Goal: Task Accomplishment & Management: Complete application form

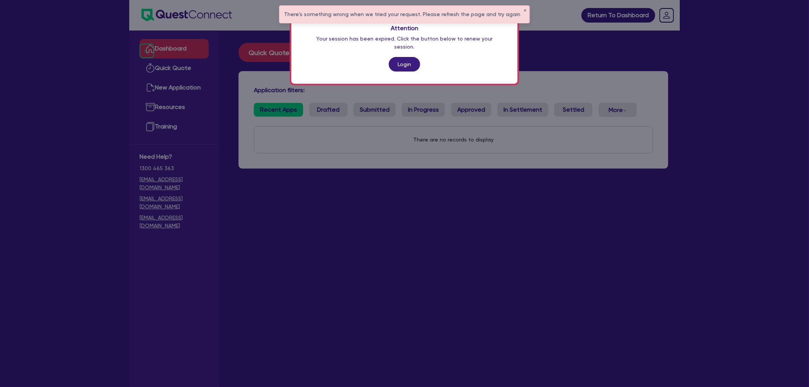
click at [396, 57] on link "Login" at bounding box center [404, 64] width 31 height 15
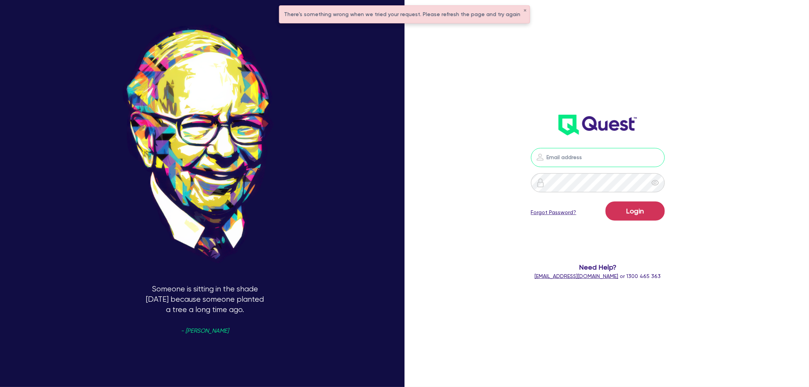
drag, startPoint x: 581, startPoint y: 148, endPoint x: 582, endPoint y: 154, distance: 5.8
click at [581, 150] on input "email" at bounding box center [598, 157] width 134 height 19
type input "[PERSON_NAME][EMAIL_ADDRESS][PERSON_NAME][DOMAIN_NAME]"
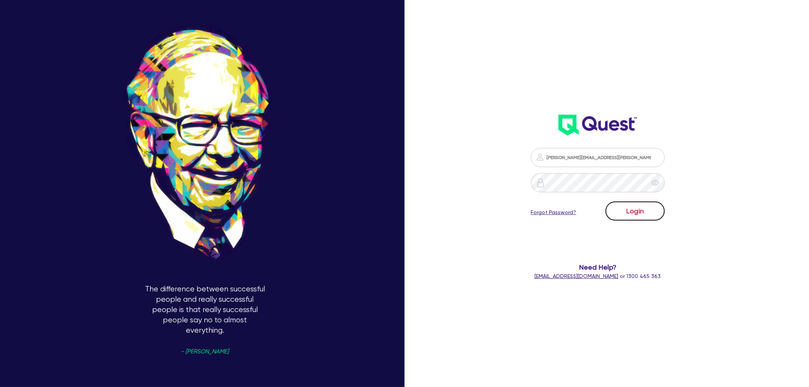
drag, startPoint x: 648, startPoint y: 212, endPoint x: 663, endPoint y: 212, distance: 15.3
click at [650, 210] on button "Login" at bounding box center [635, 211] width 59 height 19
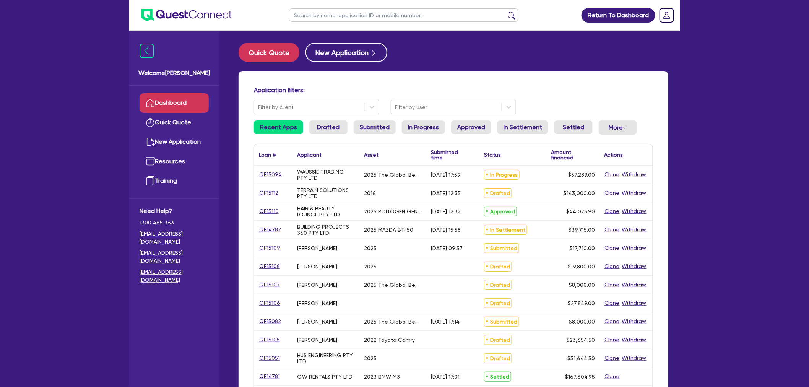
drag, startPoint x: 733, startPoint y: 117, endPoint x: 718, endPoint y: 116, distance: 15.4
click at [724, 116] on div "Return To Dashboard Edit Profile Logout Welcome [PERSON_NAME] Quick Quote New A…" at bounding box center [404, 308] width 809 height 617
click at [347, 16] on input "text" at bounding box center [404, 14] width 230 height 13
click at [346, 14] on input "text" at bounding box center [404, 14] width 230 height 13
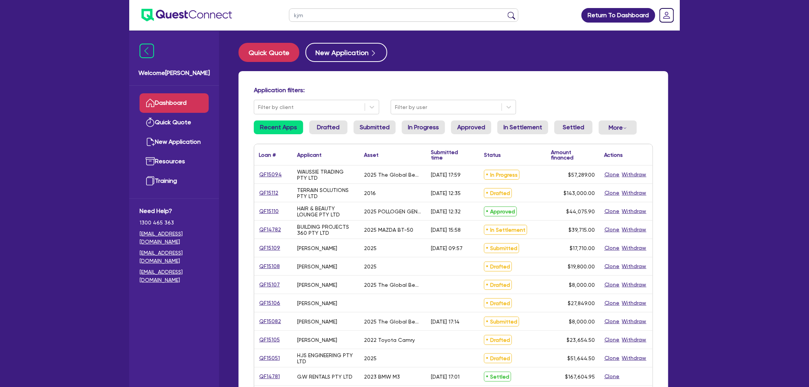
type input "kjm"
click at [506, 11] on button "submit" at bounding box center [512, 16] width 12 height 11
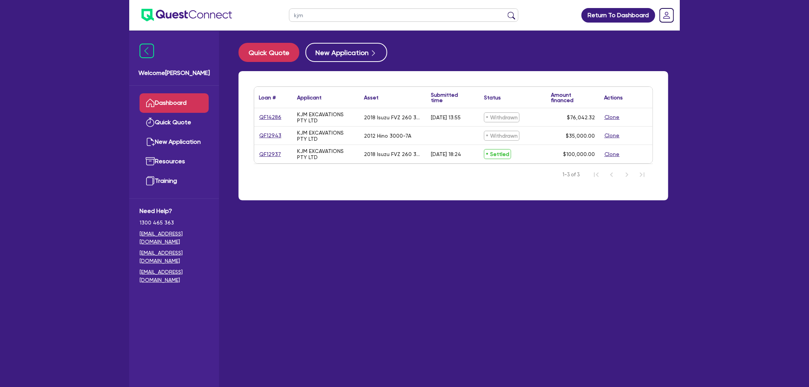
drag, startPoint x: 465, startPoint y: 217, endPoint x: 461, endPoint y: 212, distance: 6.2
click at [465, 216] on main "Quick Quote New Application Loan # ▲ Applicant ▲ Asset Submitted time ▲ Status …" at bounding box center [453, 215] width 453 height 368
click at [270, 153] on link "QF12937" at bounding box center [270, 154] width 23 height 9
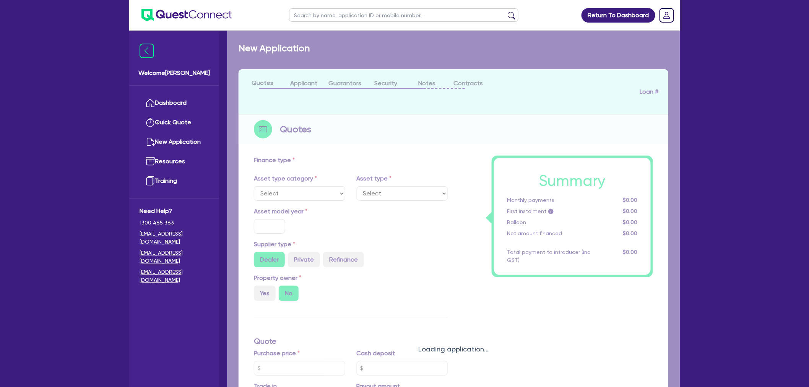
select select "PRIMARY_ASSETS"
type input "2018"
radio input "false"
radio input "true"
type input "242,000"
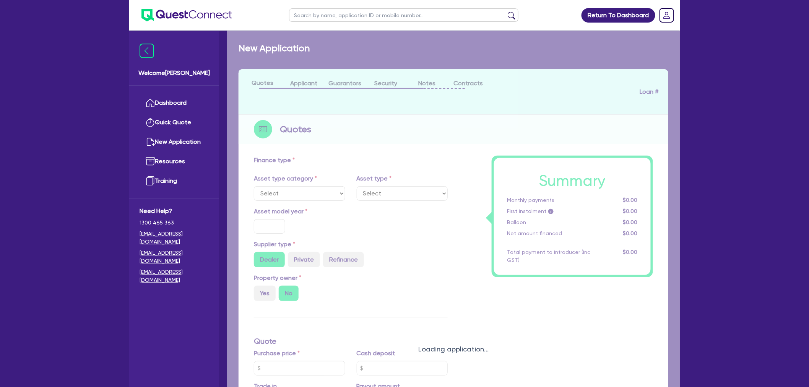
type input "142,000"
type input "8"
type input "8,000"
radio input "true"
type input "16"
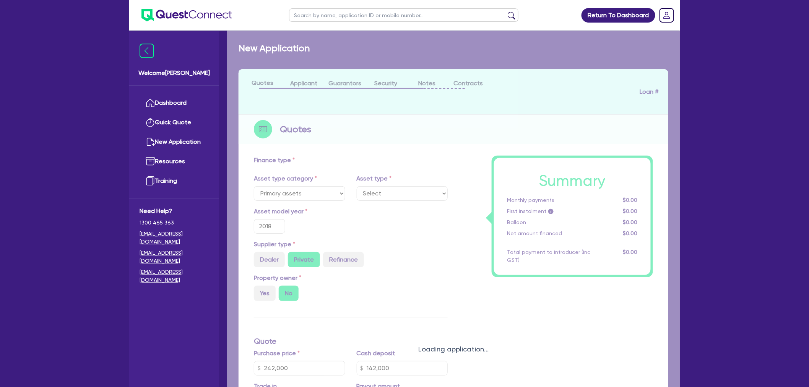
select select "HEAVY_TRUCKS"
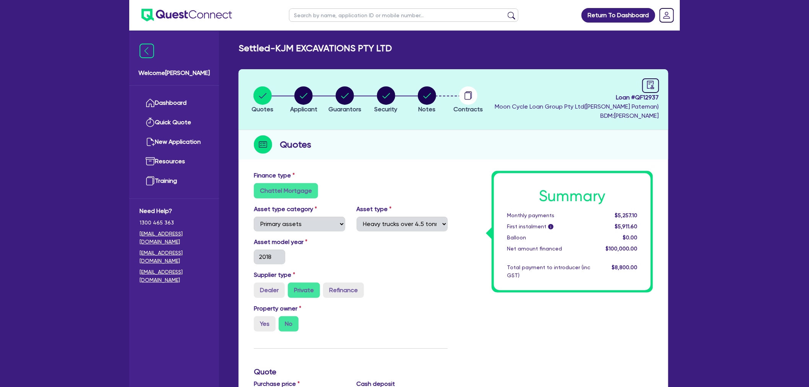
drag, startPoint x: 489, startPoint y: 151, endPoint x: 519, endPoint y: 140, distance: 32.1
click at [489, 150] on div "Quotes" at bounding box center [454, 144] width 430 height 29
click at [193, 12] on img at bounding box center [187, 15] width 91 height 13
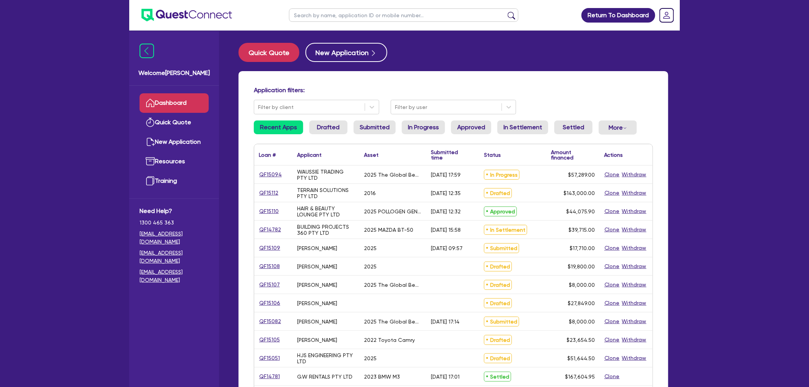
click at [311, 8] on input "text" at bounding box center [404, 14] width 230 height 13
type input "kjm"
click at [506, 11] on button "submit" at bounding box center [512, 16] width 12 height 11
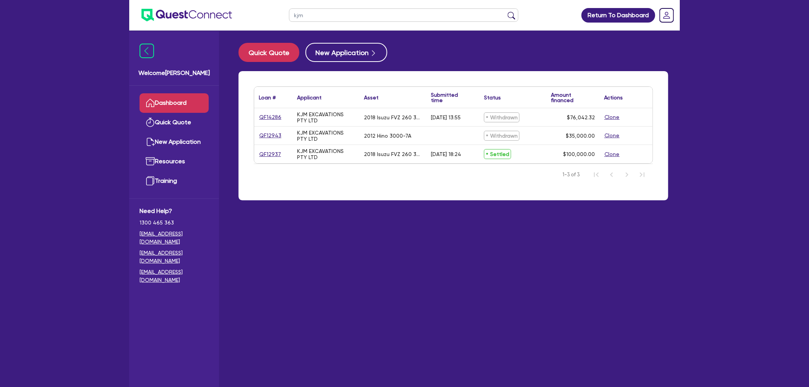
click at [526, 228] on main "Quick Quote New Application Loan # ▲ Applicant ▲ Asset Submitted time ▲ Status …" at bounding box center [453, 215] width 453 height 368
click at [616, 153] on button "Clone" at bounding box center [612, 154] width 16 height 9
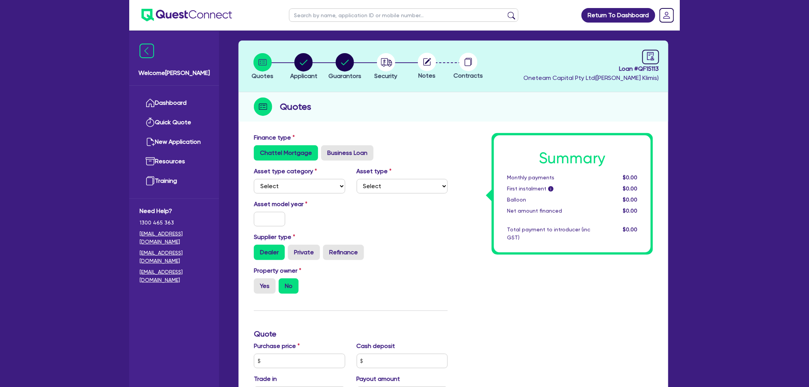
scroll to position [42, 0]
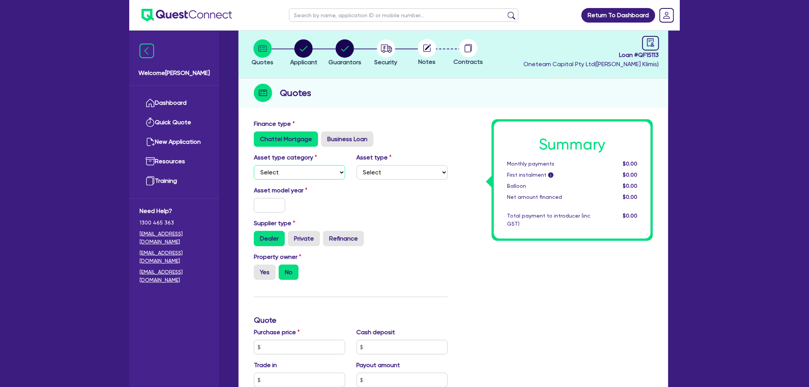
click at [287, 171] on select "Select Cars and light trucks Primary assets Secondary assets Tertiary assets" at bounding box center [299, 172] width 91 height 15
click at [337, 174] on select "Select Cars and light trucks Primary assets Secondary assets Tertiary assets" at bounding box center [299, 172] width 91 height 15
select select "CARS_AND_LIGHT_TRUCKS"
click at [254, 165] on select "Select Cars and light trucks Primary assets Secondary assets Tertiary assets" at bounding box center [299, 172] width 91 height 15
click at [388, 174] on select "Select Passenger vehicles Vans and utes Light trucks up to 4.5 tonne" at bounding box center [402, 172] width 91 height 15
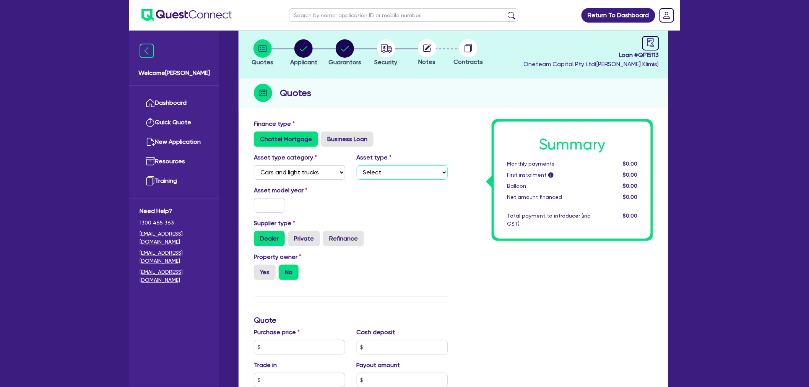
select select "LIGHT_TRUCKS"
click at [357, 165] on select "Select Passenger vehicles Vans and utes Light trucks up to 4.5 tonne" at bounding box center [402, 172] width 91 height 15
drag, startPoint x: 378, startPoint y: 218, endPoint x: 362, endPoint y: 215, distance: 15.7
click at [376, 219] on div "Supplier type Dealer Private Refinance" at bounding box center [350, 233] width 205 height 28
click at [286, 204] on div at bounding box center [269, 205] width 43 height 15
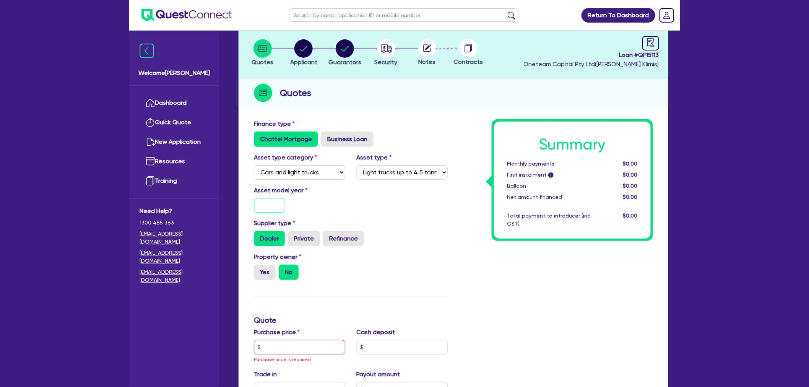
click at [277, 204] on input "text" at bounding box center [269, 205] width 31 height 15
type input "2014"
click at [353, 208] on div "Asset model year [DATE]" at bounding box center [350, 202] width 205 height 33
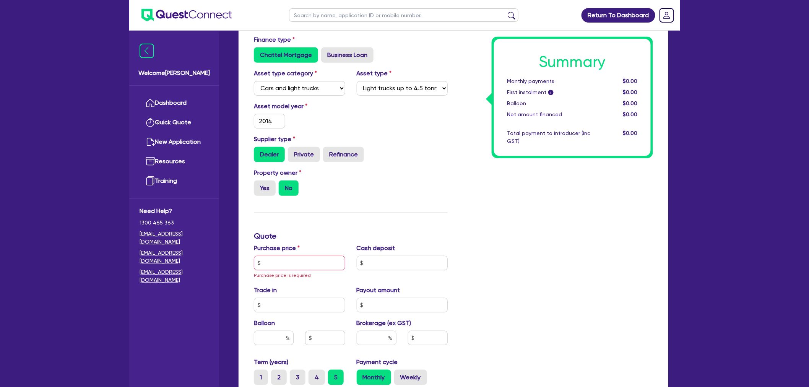
scroll to position [127, 0]
click at [280, 264] on input "text" at bounding box center [299, 262] width 91 height 15
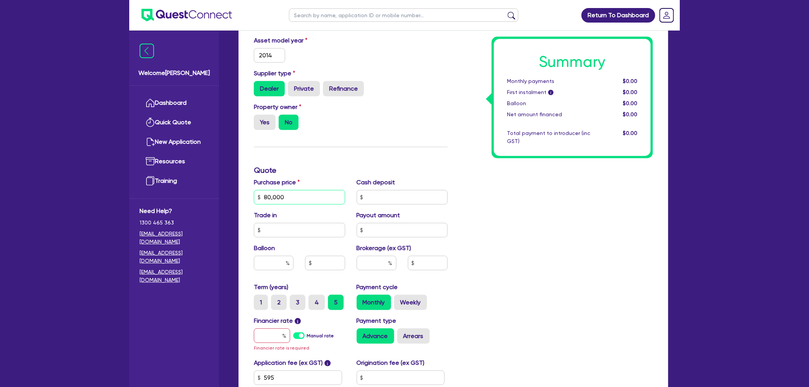
scroll to position [212, 0]
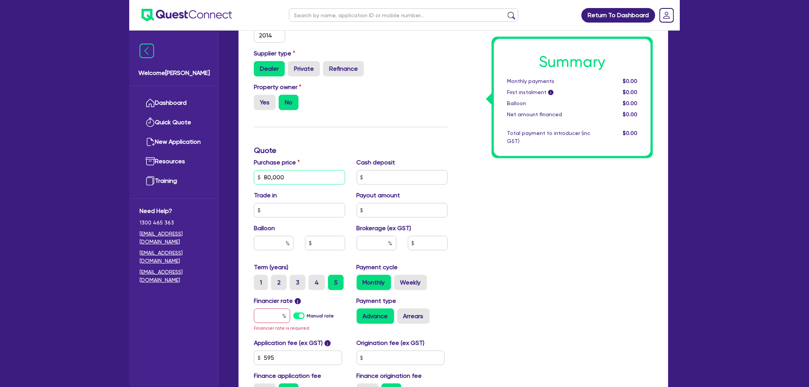
type input "80,000"
click at [384, 234] on div "Brokerage (ex GST)" at bounding box center [402, 240] width 103 height 33
click at [382, 238] on input "text" at bounding box center [377, 243] width 40 height 15
type input "5"
click at [388, 178] on input "text" at bounding box center [402, 177] width 91 height 15
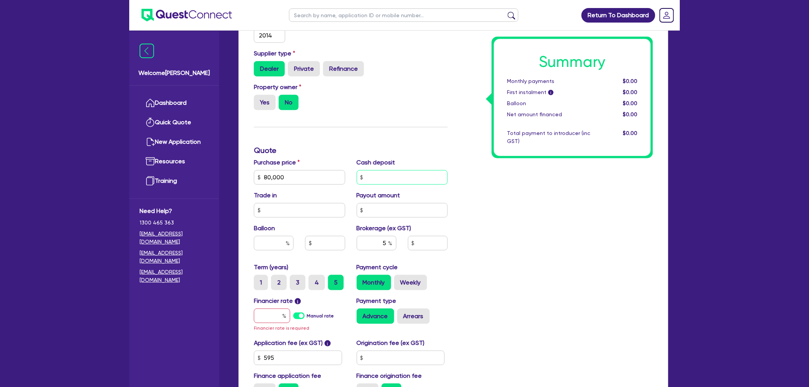
click at [383, 177] on input "text" at bounding box center [402, 177] width 91 height 15
type input "15,000"
click at [570, 202] on div "Summary Monthly payments $0.00 First instalment i $0.00 Balloon $0.00 Net amoun…" at bounding box center [556, 178] width 205 height 456
click at [289, 307] on div "Financier rate i Manual rate Financier rate is required" at bounding box center [299, 314] width 103 height 36
click at [281, 312] on input "text" at bounding box center [272, 316] width 36 height 15
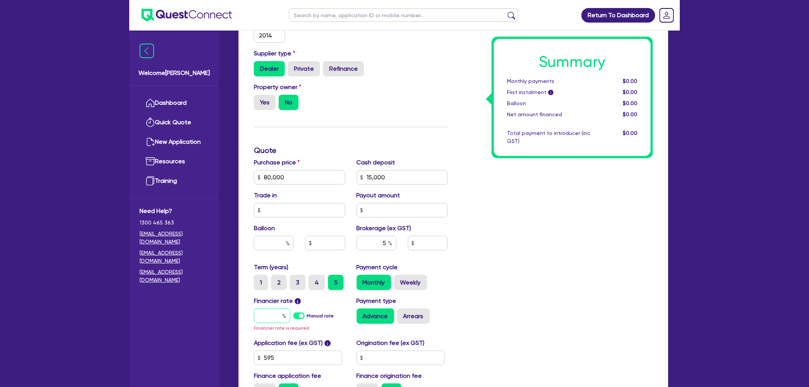
type input "7"
type input "3,250"
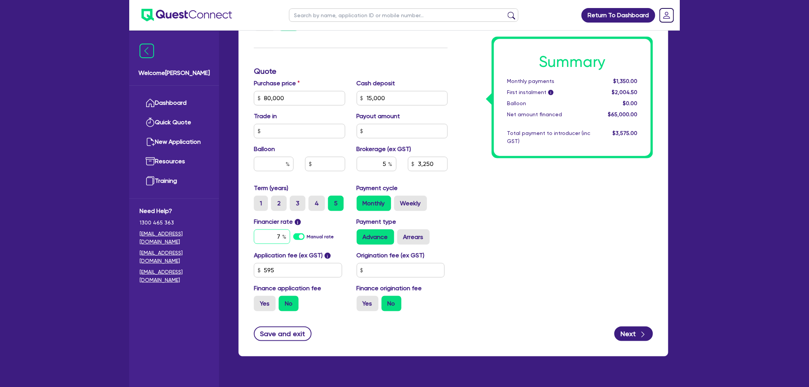
scroll to position [307, 0]
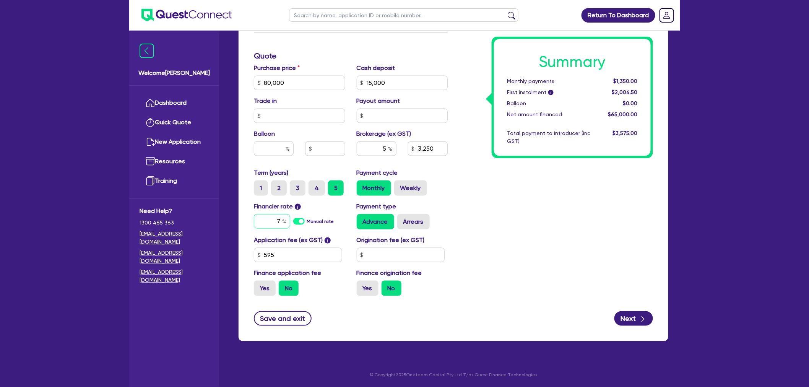
type input "7"
drag, startPoint x: 516, startPoint y: 194, endPoint x: 503, endPoint y: 192, distance: 12.5
click at [515, 194] on div "Summary Monthly payments $1,350.00 First instalment i $2,004.50 Balloon $0.00 N…" at bounding box center [556, 78] width 205 height 447
click at [509, 184] on div "Summary Monthly payments $1,350.00 First instalment i $2,004.50 Balloon $0.00 N…" at bounding box center [556, 78] width 205 height 447
click at [498, 203] on div "Summary Monthly payments $1,350.00 First instalment i $2,004.50 Balloon $0.00 N…" at bounding box center [556, 78] width 205 height 447
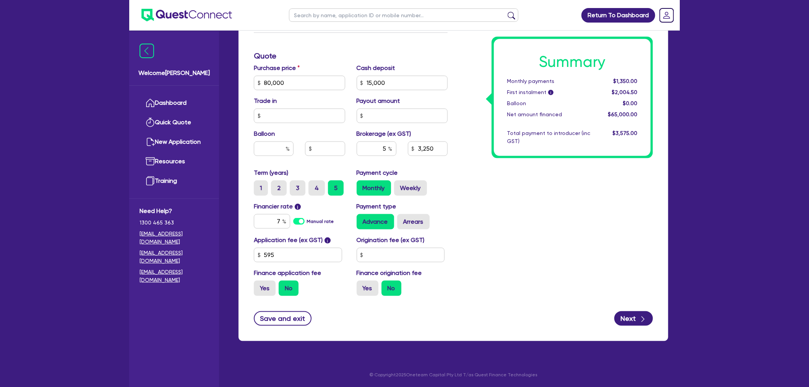
click at [470, 215] on div "Summary Monthly payments $1,350.00 First instalment i $2,004.50 Balloon $0.00 N…" at bounding box center [556, 78] width 205 height 447
click at [518, 184] on div "Summary Monthly payments $1,350.00 First instalment i $2,004.50 Balloon $0.00 N…" at bounding box center [556, 78] width 205 height 447
click at [635, 317] on button "Next" at bounding box center [634, 318] width 39 height 15
type input "3,250"
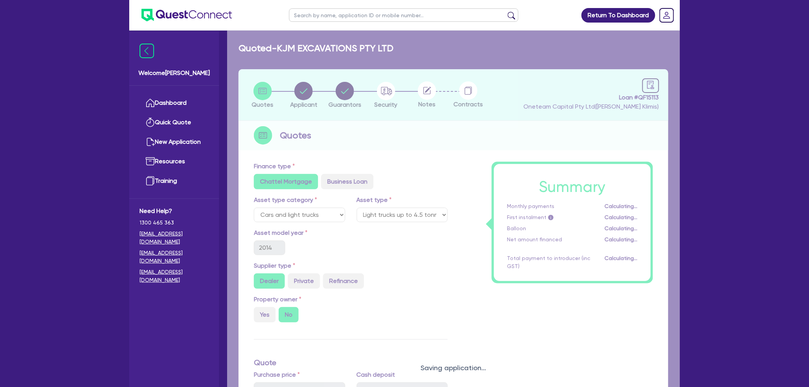
select select "COMPANY"
select select "BUILDING_CONSTRUCTION"
select select "BUSINESSES_INFRASTRUCTURE_PROJECT"
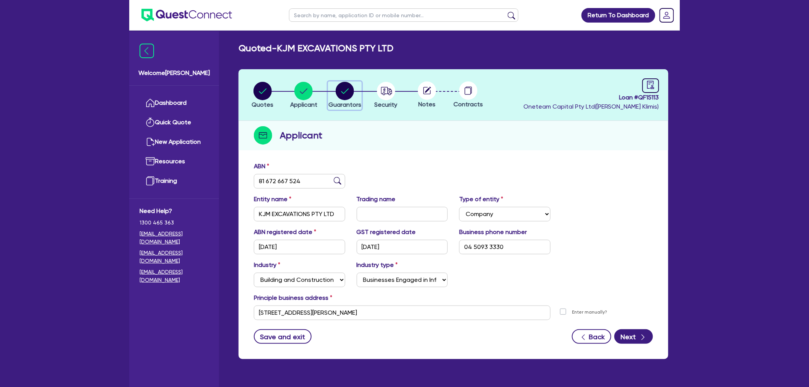
click at [344, 92] on circle "button" at bounding box center [345, 91] width 18 height 18
select select "MR"
select select "[GEOGRAPHIC_DATA]"
select select "SINGLE"
select select "VEHICLE"
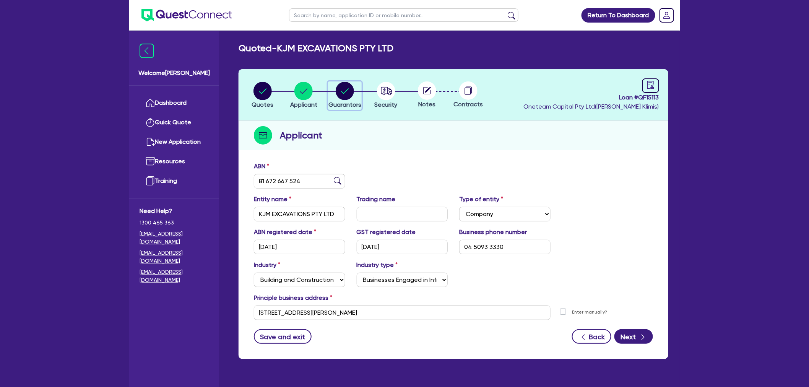
select select "VEHICLE"
select select "TRUCK"
select select "EQUIPMENT"
select select "VEHICLE"
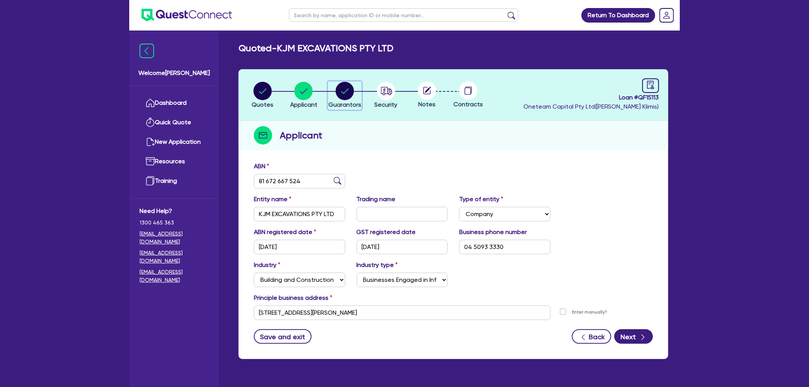
select select "CASH"
select select "VEHICLE_LOAN"
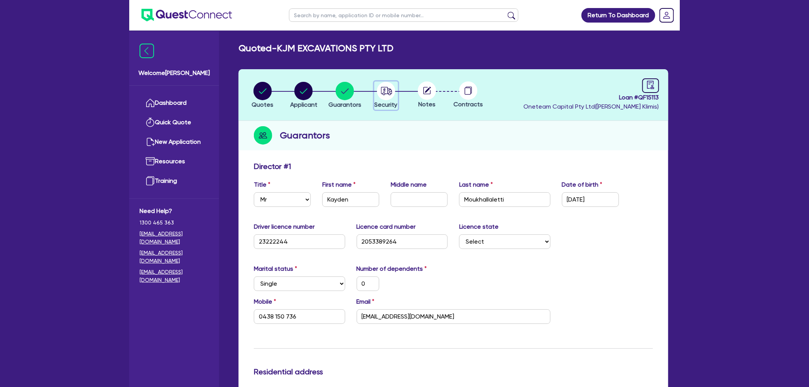
click at [390, 92] on icon "button" at bounding box center [386, 91] width 11 height 8
select select "CARS_AND_LIGHT_TRUCKS"
select select "LIGHT_TRUCKS"
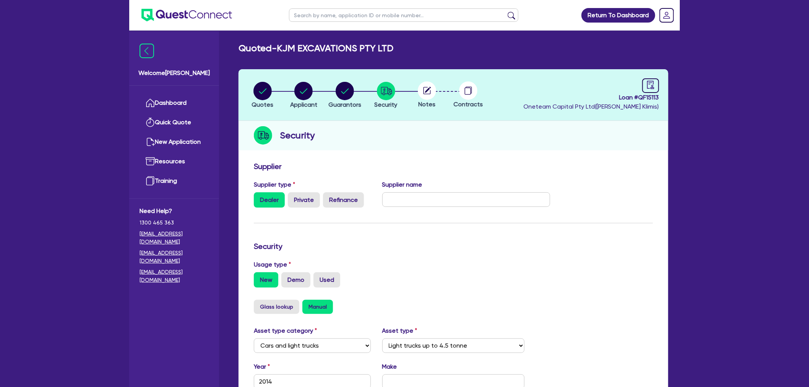
click at [430, 95] on circle at bounding box center [427, 90] width 18 height 18
click at [427, 89] on circle at bounding box center [427, 90] width 18 height 18
click at [478, 90] on div at bounding box center [468, 90] width 41 height 18
click at [464, 91] on circle at bounding box center [468, 90] width 18 height 18
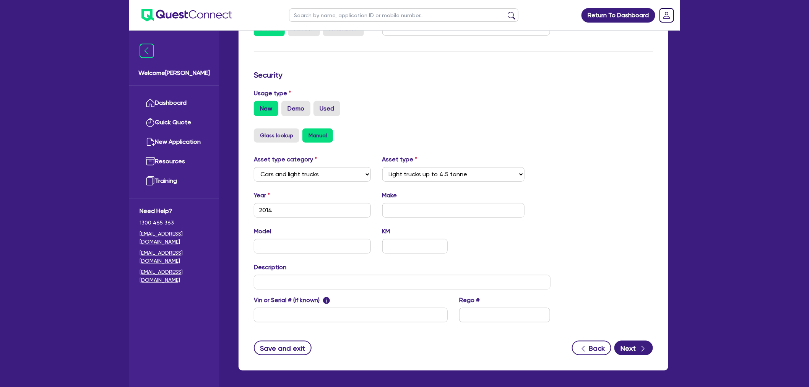
scroll to position [200, 0]
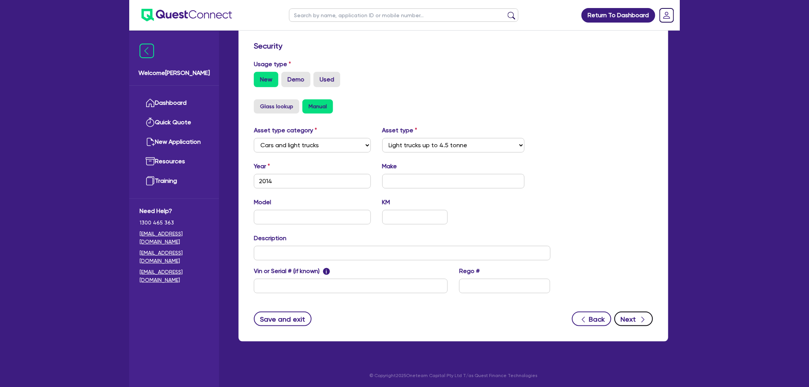
click at [639, 320] on button "Next" at bounding box center [634, 319] width 39 height 15
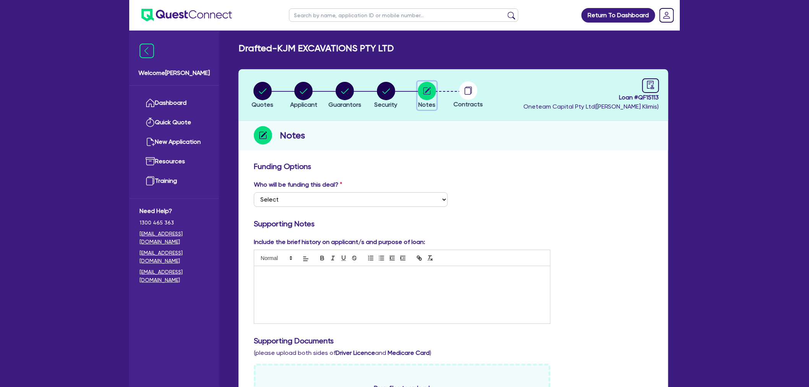
click at [423, 96] on circle "button" at bounding box center [427, 91] width 18 height 18
click at [543, 167] on h3 "Funding Options" at bounding box center [453, 166] width 399 height 9
drag, startPoint x: 343, startPoint y: 197, endPoint x: 345, endPoint y: 203, distance: 5.7
click at [343, 197] on select "Select I want Quest to fund 100% I will fund 100% I will co-fund with Quest Oth…" at bounding box center [351, 199] width 194 height 15
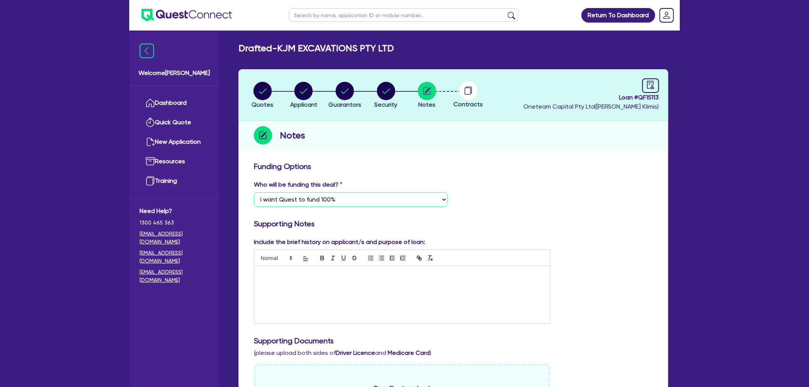
click at [254, 192] on select "Select I want Quest to fund 100% I will fund 100% I will co-fund with Quest Oth…" at bounding box center [351, 199] width 194 height 15
click at [526, 181] on div "Who will be funding this deal? Select I want Quest to fund 100% I will fund 100…" at bounding box center [453, 196] width 411 height 33
drag, startPoint x: 343, startPoint y: 189, endPoint x: 342, endPoint y: 200, distance: 10.8
click at [343, 190] on div "Who will be funding this deal? Select I want Quest to fund 100% I will fund 100…" at bounding box center [350, 193] width 205 height 27
drag, startPoint x: 342, startPoint y: 200, endPoint x: 341, endPoint y: 205, distance: 5.4
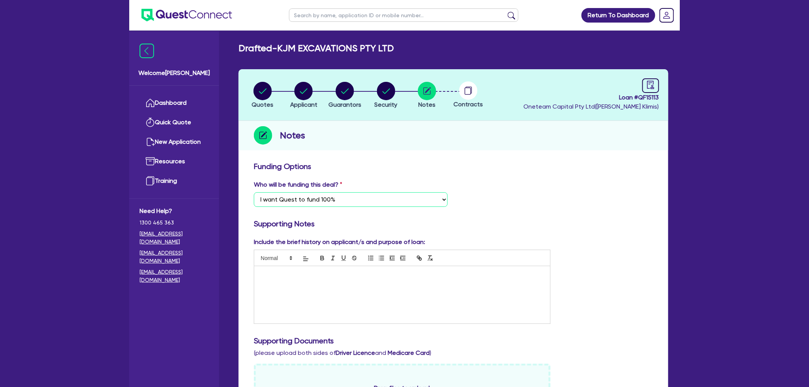
click at [342, 200] on select "Select I want Quest to fund 100% I will fund 100% I will co-fund with Quest Oth…" at bounding box center [351, 199] width 194 height 15
select select "Other"
click at [254, 192] on select "Select I want Quest to fund 100% I will fund 100% I will co-fund with Quest Oth…" at bounding box center [351, 199] width 194 height 15
click at [550, 187] on div "Who will be funding this deal? Select I want Quest to fund 100% I will fund 100…" at bounding box center [453, 196] width 411 height 33
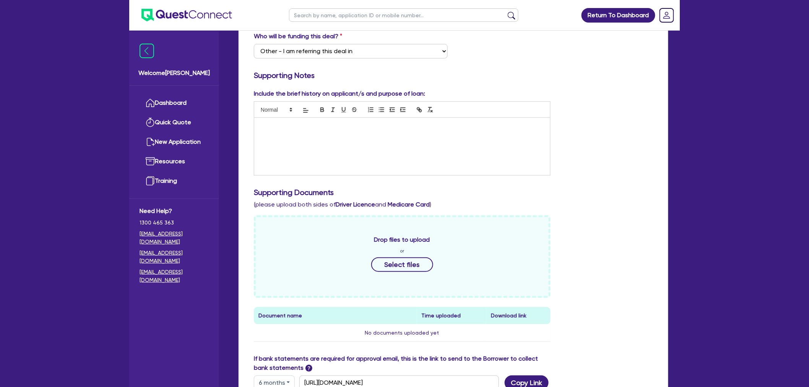
scroll to position [301, 0]
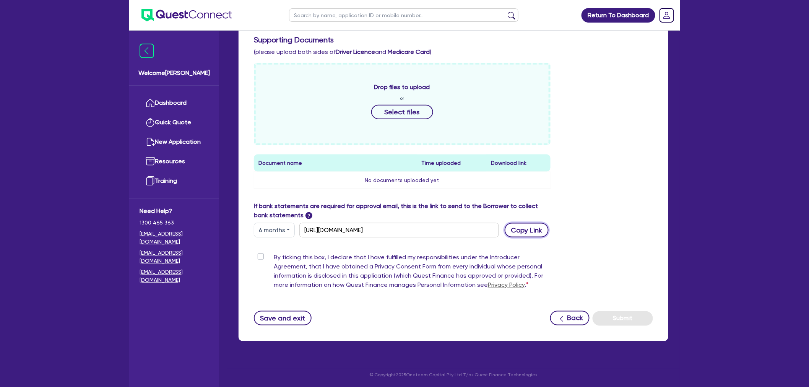
click at [525, 231] on button "Copy Link" at bounding box center [527, 230] width 44 height 15
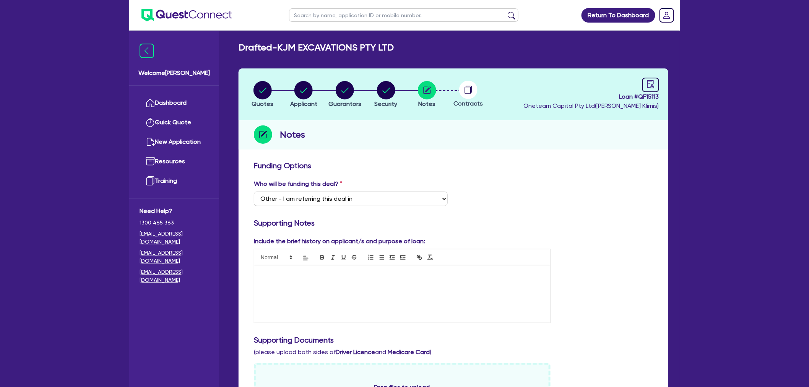
scroll to position [0, 0]
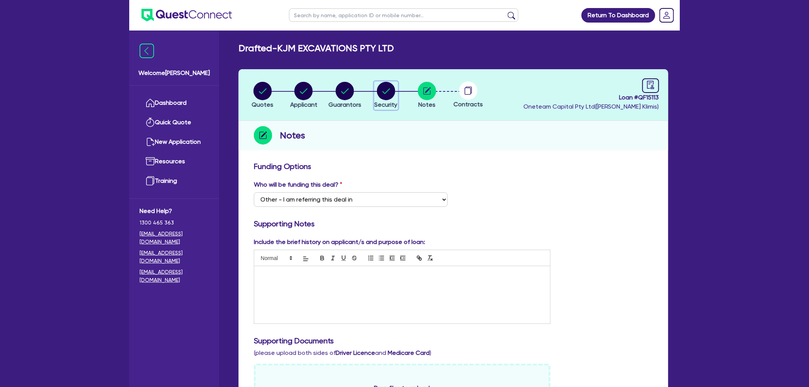
click at [384, 88] on circle "button" at bounding box center [386, 91] width 18 height 18
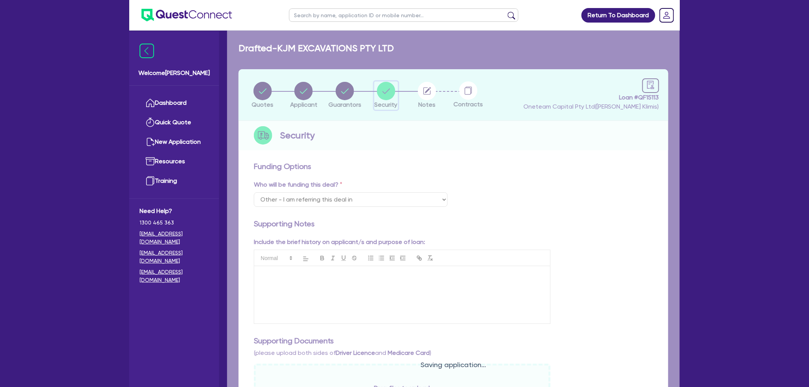
select select "CARS_AND_LIGHT_TRUCKS"
select select "LIGHT_TRUCKS"
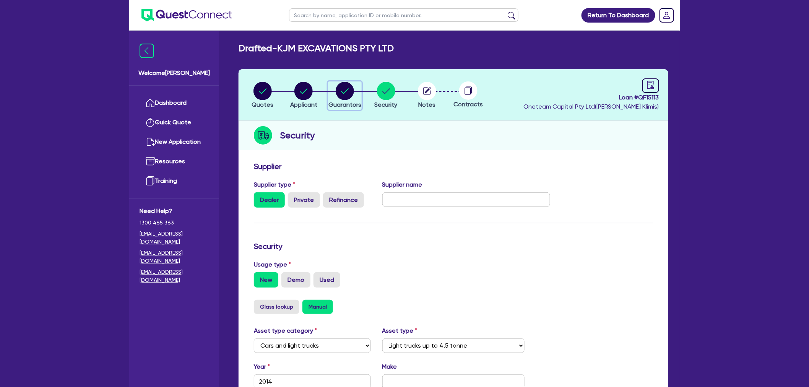
click at [348, 88] on circle "button" at bounding box center [345, 91] width 18 height 18
select select "MR"
select select "[GEOGRAPHIC_DATA]"
select select "SINGLE"
select select "VEHICLE"
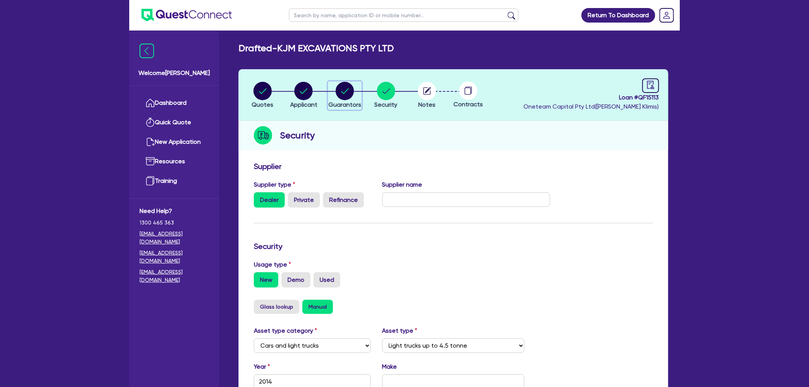
select select "VEHICLE"
select select "TRUCK"
select select "EQUIPMENT"
select select "VEHICLE"
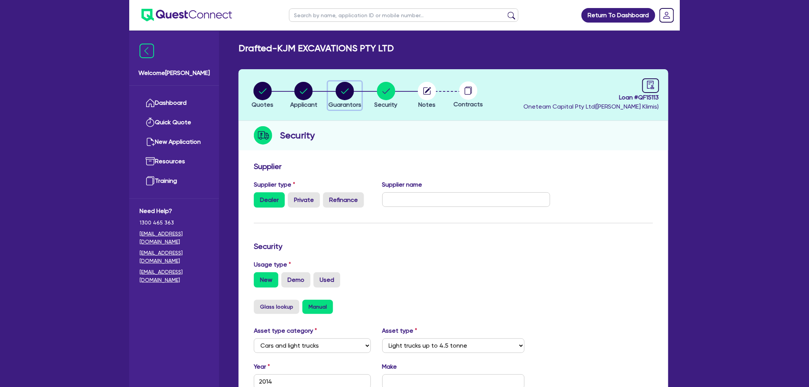
select select "CASH"
select select "VEHICLE_LOAN"
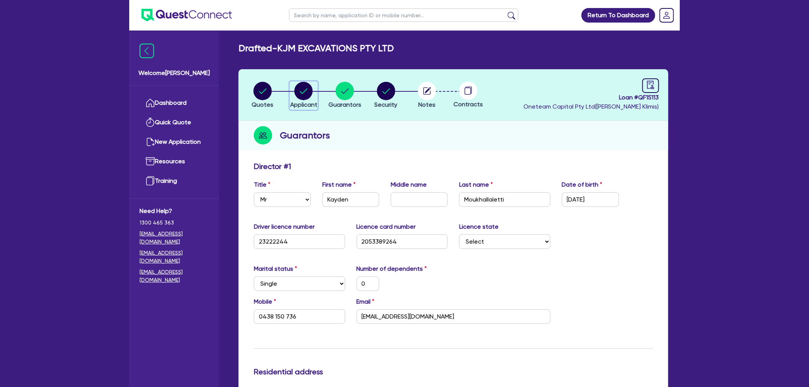
click at [311, 93] on circle "button" at bounding box center [304, 91] width 18 height 18
select select "COMPANY"
select select "BUILDING_CONSTRUCTION"
select select "BUSINESSES_INFRASTRUCTURE_PROJECT"
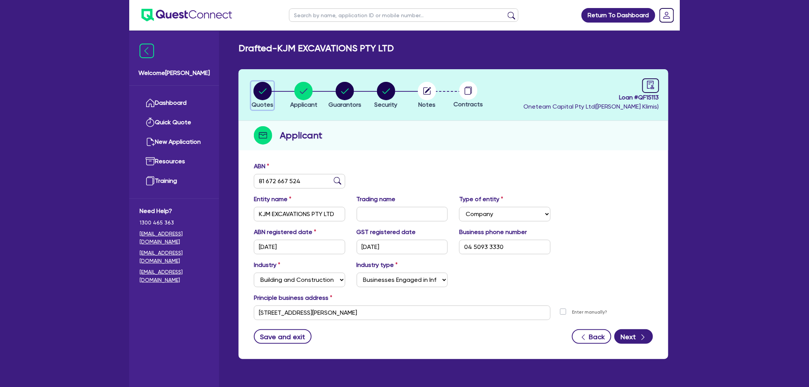
click at [263, 99] on circle "button" at bounding box center [263, 91] width 18 height 18
select select "CARS_AND_LIGHT_TRUCKS"
select select "LIGHT_TRUCKS"
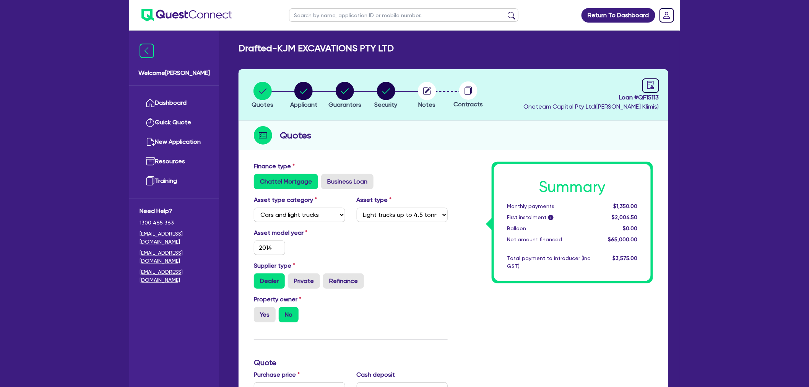
click at [443, 270] on div "Supplier type Dealer Private Refinance" at bounding box center [350, 275] width 205 height 28
click at [381, 90] on circle "button" at bounding box center [386, 91] width 18 height 18
select select "CARS_AND_LIGHT_TRUCKS"
select select "LIGHT_TRUCKS"
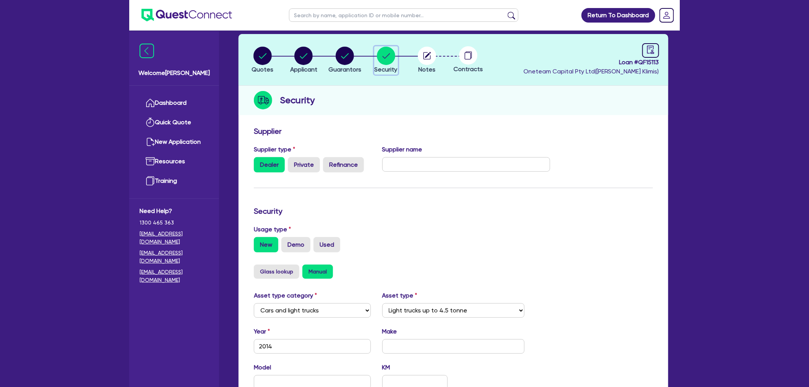
scroll to position [200, 0]
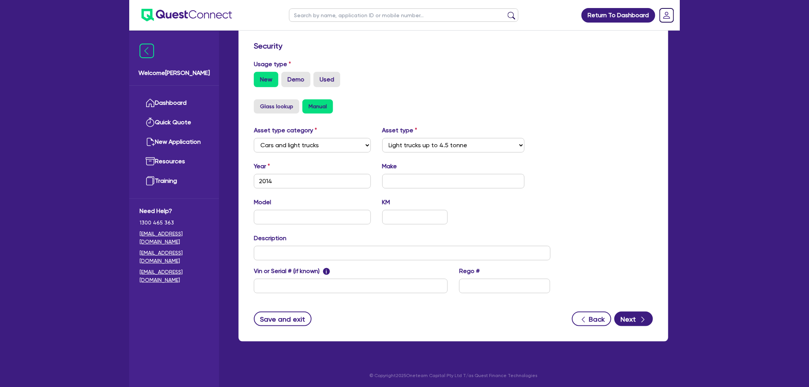
click at [580, 133] on div "Asset type category Select Cars and light trucks Primary assets Secondary asset…" at bounding box center [453, 214] width 411 height 177
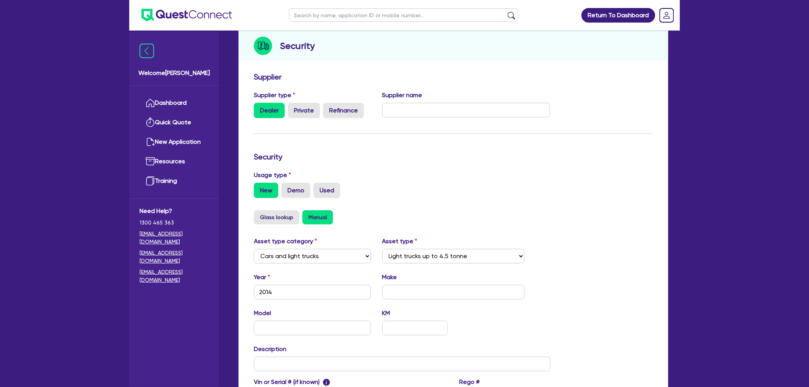
scroll to position [0, 0]
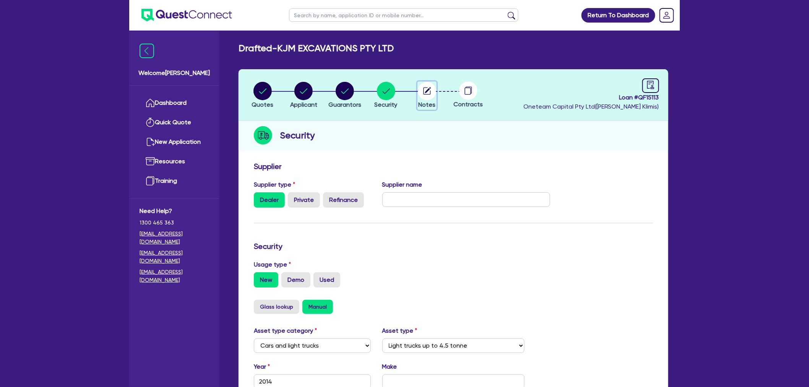
click at [427, 90] on icon "button" at bounding box center [427, 91] width 18 height 18
select select "Other"
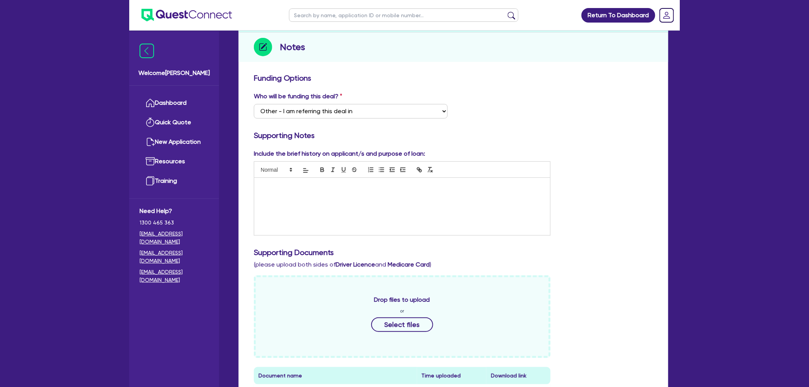
scroll to position [301, 0]
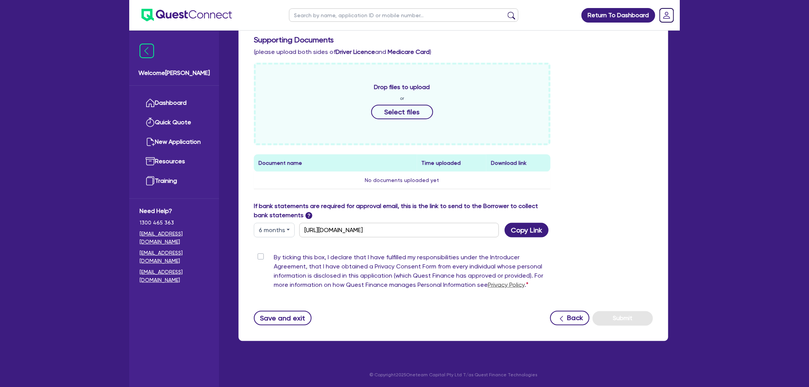
click at [645, 246] on div "Funding Options Who will be funding this deal? Select I want Quest to fund 100%…" at bounding box center [453, 93] width 399 height 465
click at [254, 253] on div "By ticking this box, I declare that I have fulfilled my responsibilities under …" at bounding box center [402, 273] width 297 height 40
click at [274, 255] on label "By ticking this box, I declare that I have fulfilled my responsibilities under …" at bounding box center [412, 273] width 277 height 40
click at [260, 255] on input "By ticking this box, I declare that I have fulfilled my responsibilities under …" at bounding box center [257, 256] width 6 height 7
checkbox input "true"
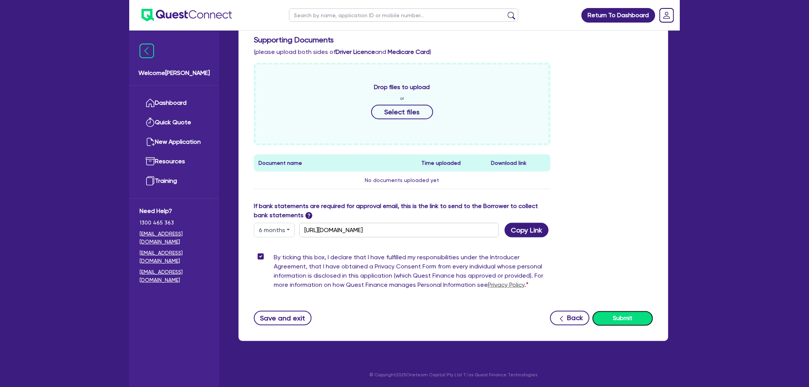
click at [625, 314] on button "Submit" at bounding box center [623, 318] width 60 height 15
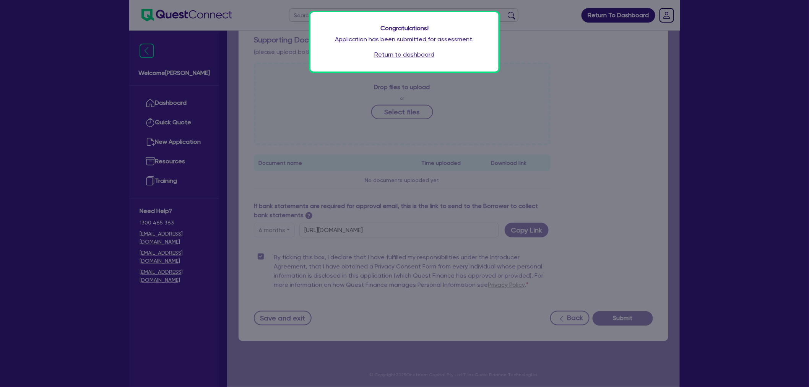
click at [410, 54] on link "Return to dashboard" at bounding box center [405, 54] width 60 height 9
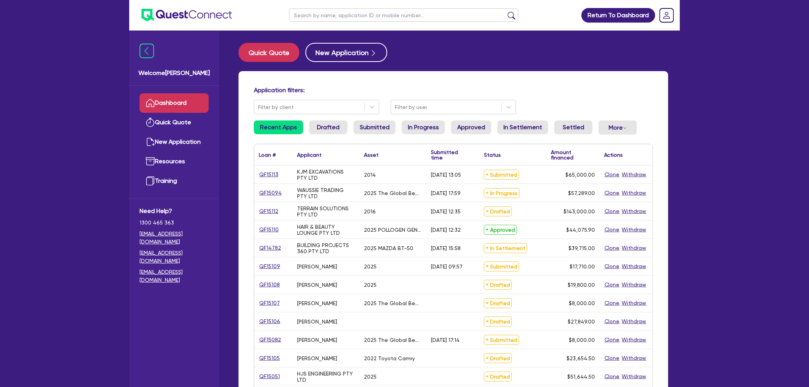
click at [752, 83] on div "Return To Dashboard Edit Profile Logout Welcome Harry Dashboard Quick Quote New…" at bounding box center [404, 308] width 809 height 617
click at [276, 173] on link "QF15113" at bounding box center [269, 174] width 20 height 9
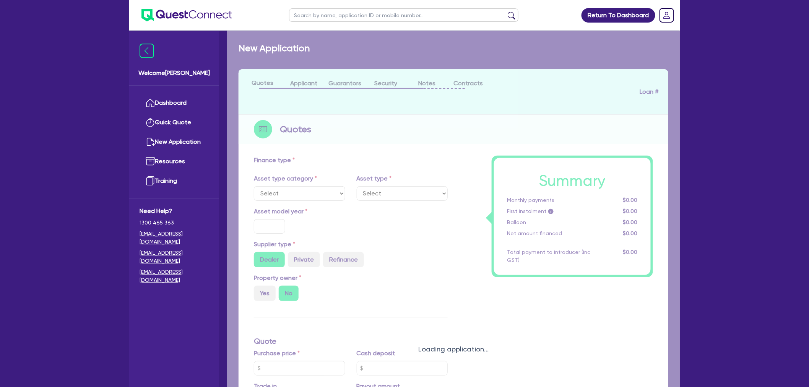
select select "CARS_AND_LIGHT_TRUCKS"
type input "2014"
type input "80,000"
type input "15,000"
type input "5"
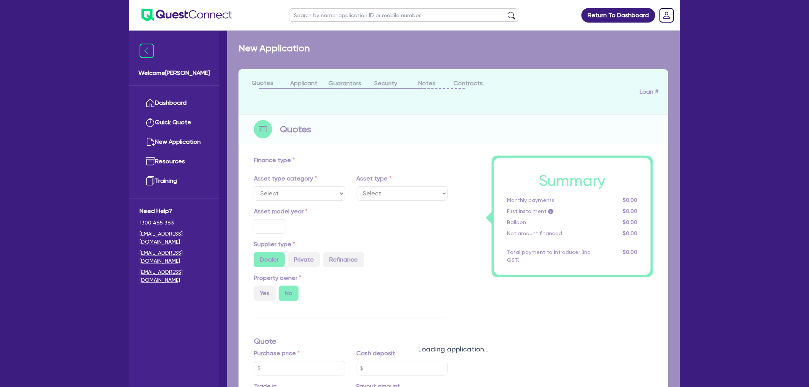
type input "3,250"
type input "7"
select select "LIGHT_TRUCKS"
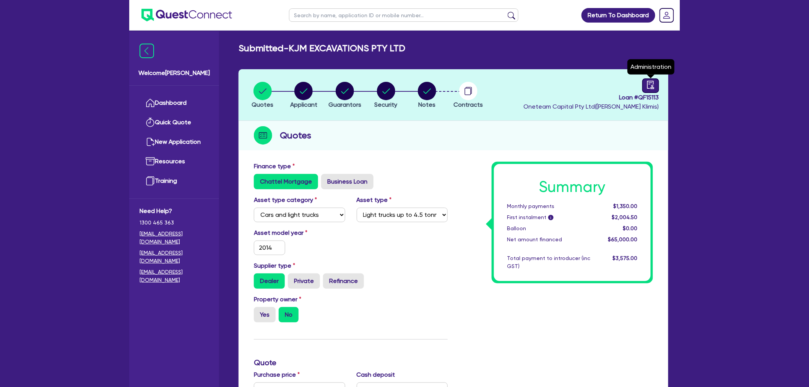
click at [655, 86] on link at bounding box center [651, 85] width 17 height 15
select select "SUBMITTED_NEW"
select select "Other"
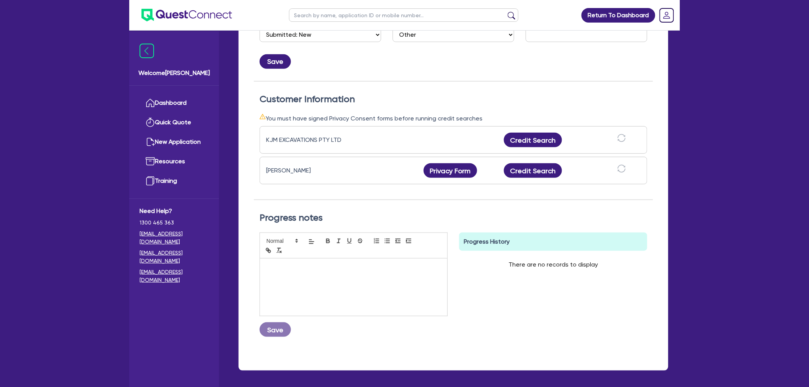
scroll to position [170, 0]
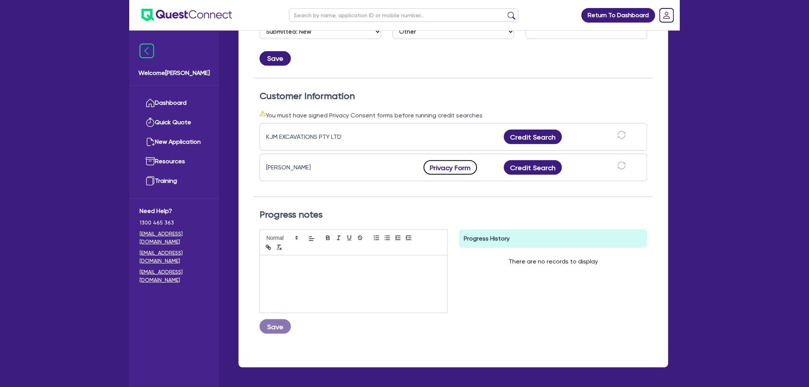
click at [446, 168] on button "Privacy Form" at bounding box center [451, 167] width 54 height 15
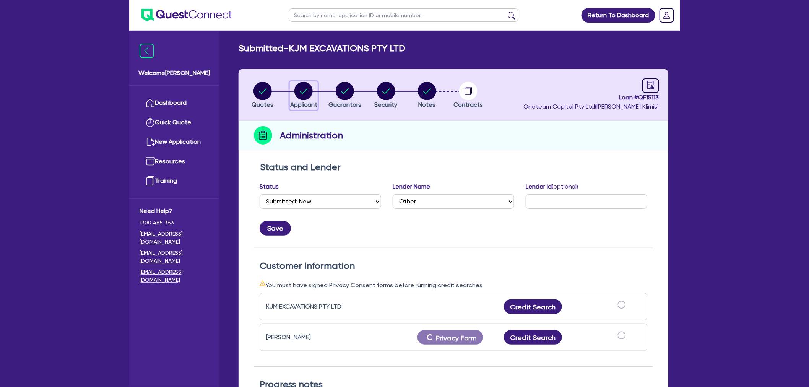
click at [304, 89] on circle "button" at bounding box center [304, 91] width 18 height 18
select select "COMPANY"
select select "BUILDING_CONSTRUCTION"
select select "BUSINESSES_INFRASTRUCTURE_PROJECT"
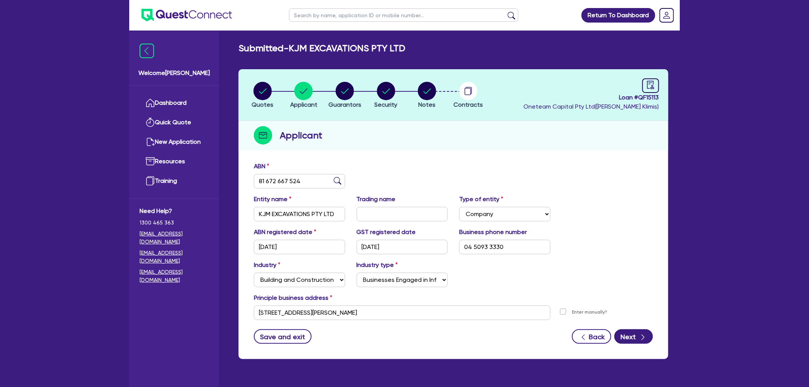
click at [616, 186] on div "ABN 81 672 667 524" at bounding box center [453, 178] width 411 height 33
click at [599, 218] on div "Entity name KJM EXCAVATIONS PTY LTD Trading name Type of entity Select Sole Tra…" at bounding box center [453, 211] width 411 height 33
click at [412, 163] on div "ABN 81 672 667 524" at bounding box center [453, 178] width 411 height 33
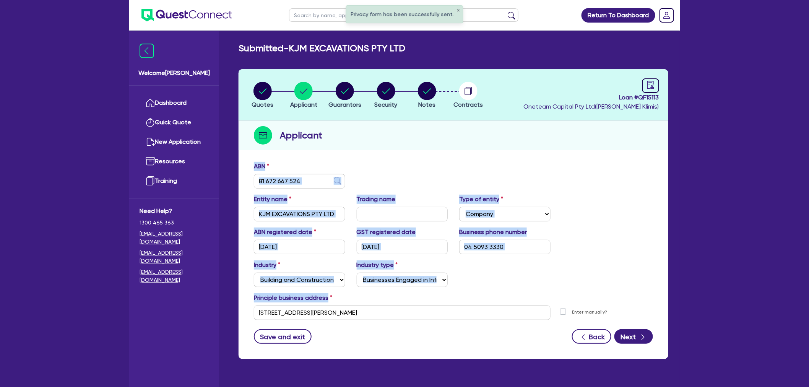
drag, startPoint x: 353, startPoint y: 146, endPoint x: 593, endPoint y: 291, distance: 280.6
click at [593, 293] on div "Quotes Applicant Guarantors Security Notes Contracts Loan # QF15113 Oneteam Cap…" at bounding box center [454, 214] width 430 height 290
click at [593, 291] on div "Industry Select Accomodation & Food Services Administrative & Support Services …" at bounding box center [453, 276] width 411 height 33
drag, startPoint x: 656, startPoint y: 298, endPoint x: 239, endPoint y: 162, distance: 437.8
click at [239, 162] on div "ABN 81 672 667 524 Entity name KJM EXCAVATIONS PTY LTD Trading name Type of ent…" at bounding box center [454, 258] width 430 height 201
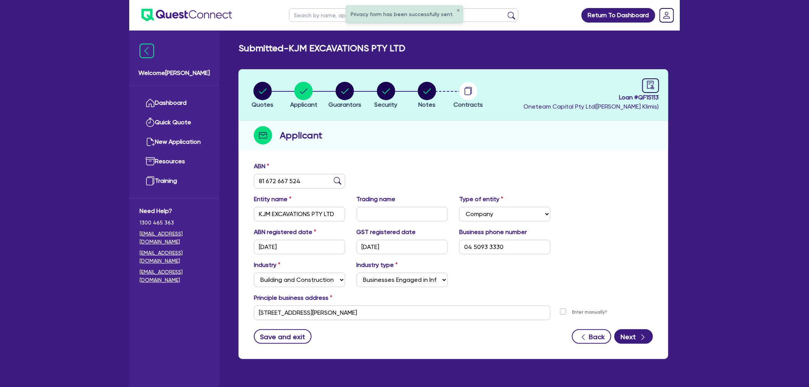
click at [240, 162] on div "ABN 81 672 667 524 Entity name KJM EXCAVATIONS PTY LTD Trading name Type of ent…" at bounding box center [454, 258] width 430 height 201
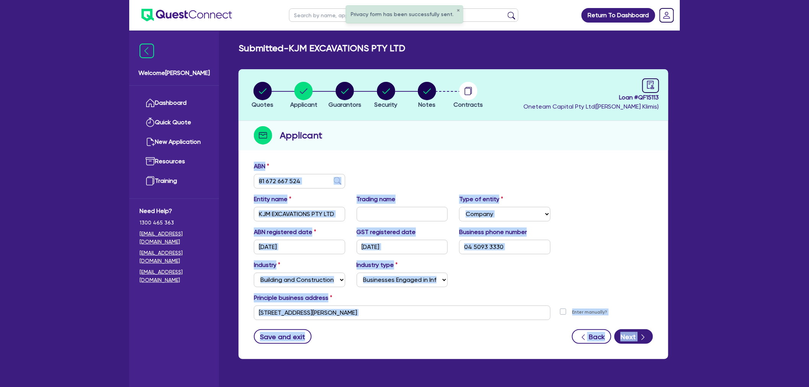
drag, startPoint x: 243, startPoint y: 163, endPoint x: 689, endPoint y: 345, distance: 482.0
click at [689, 345] on div "Privacy form has been successfully sent. ✕ Return To Dashboard Edit Profile Log…" at bounding box center [404, 209] width 809 height 418
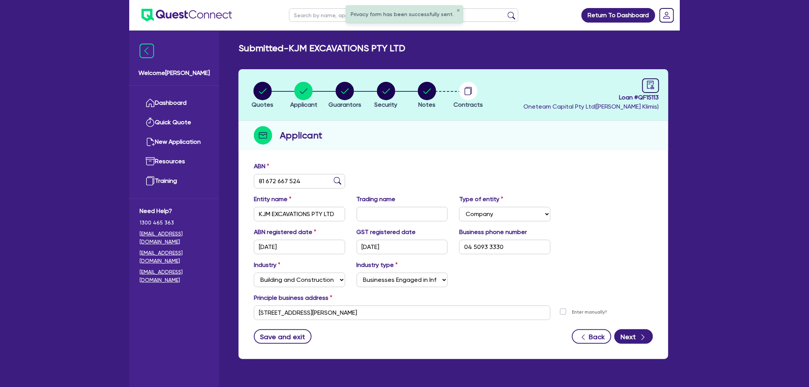
click at [689, 345] on div "Privacy form has been successfully sent. ✕ Return To Dashboard Edit Profile Log…" at bounding box center [404, 209] width 809 height 418
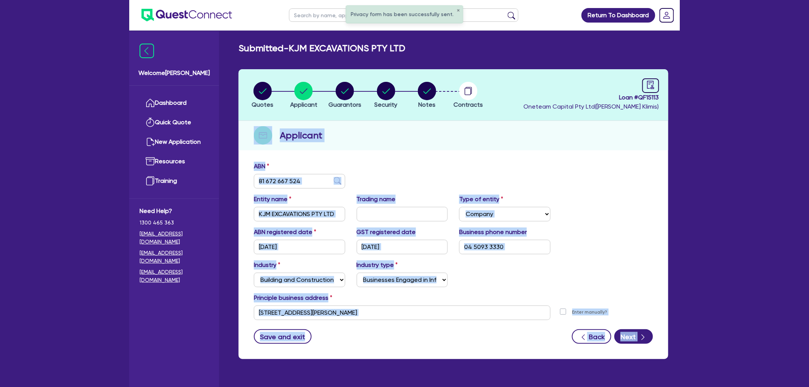
drag, startPoint x: 706, startPoint y: 347, endPoint x: 234, endPoint y: 129, distance: 520.1
click at [234, 129] on div "Privacy form has been successfully sent. ✕ Return To Dashboard Edit Profile Log…" at bounding box center [404, 209] width 809 height 418
click at [234, 129] on div "Quotes Applicant Guarantors Security Notes Contracts Loan # QF15113 Oneteam Cap…" at bounding box center [453, 218] width 441 height 299
drag, startPoint x: 235, startPoint y: 130, endPoint x: 728, endPoint y: 339, distance: 535.6
click at [728, 339] on div "Privacy form has been successfully sent. ✕ Return To Dashboard Edit Profile Log…" at bounding box center [404, 209] width 809 height 418
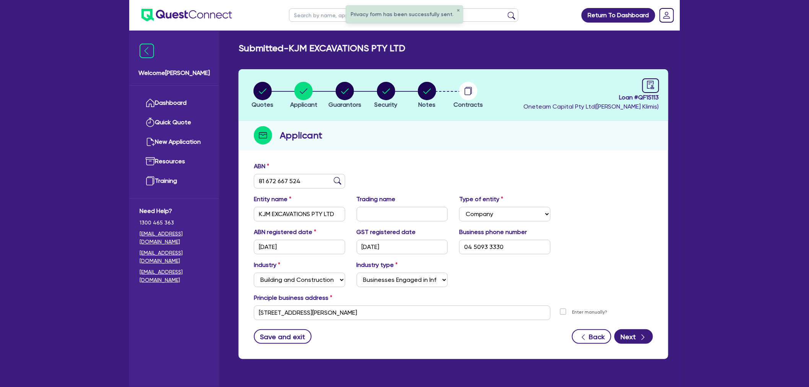
click at [729, 339] on div "Privacy form has been successfully sent. ✕ Return To Dashboard Edit Profile Log…" at bounding box center [404, 209] width 809 height 418
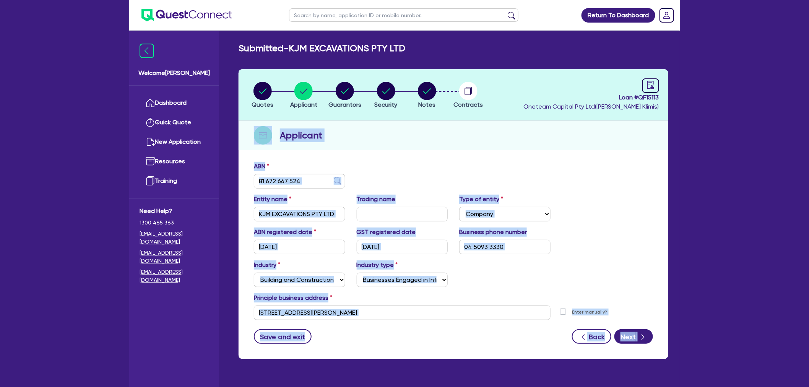
drag, startPoint x: 735, startPoint y: 347, endPoint x: 238, endPoint y: 144, distance: 536.5
click at [238, 144] on div "Privacy form has been successfully sent. ✕ Return To Dashboard Edit Profile Log…" at bounding box center [404, 209] width 809 height 418
click at [238, 144] on div "Quotes Applicant Guarantors Security Notes Contracts Loan # QF15113 Oneteam Cap…" at bounding box center [453, 218] width 441 height 299
drag, startPoint x: 238, startPoint y: 140, endPoint x: 720, endPoint y: 369, distance: 533.5
click at [721, 371] on div "Privacy form has been successfully sent. ✕ Return To Dashboard Edit Profile Log…" at bounding box center [404, 209] width 809 height 418
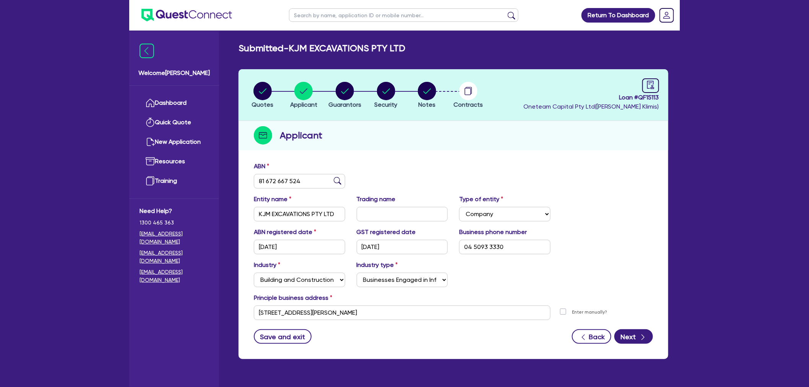
click at [720, 369] on div "Privacy form has been successfully sent. ✕ Return To Dashboard Edit Profile Log…" at bounding box center [404, 209] width 809 height 418
click at [426, 85] on circle "button" at bounding box center [427, 91] width 18 height 18
select select "Other"
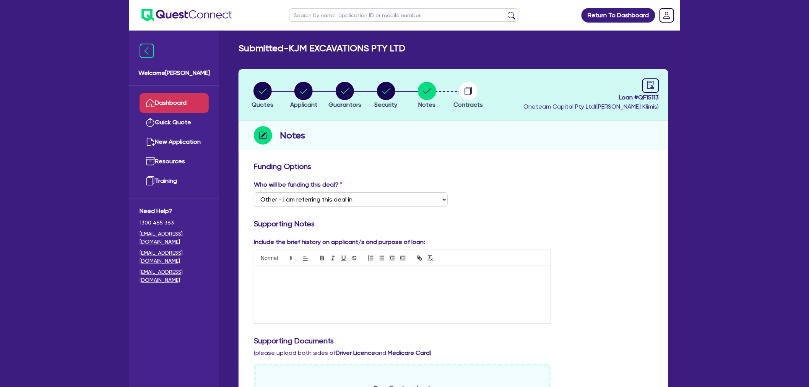
click at [163, 100] on link "Dashboard" at bounding box center [174, 103] width 69 height 20
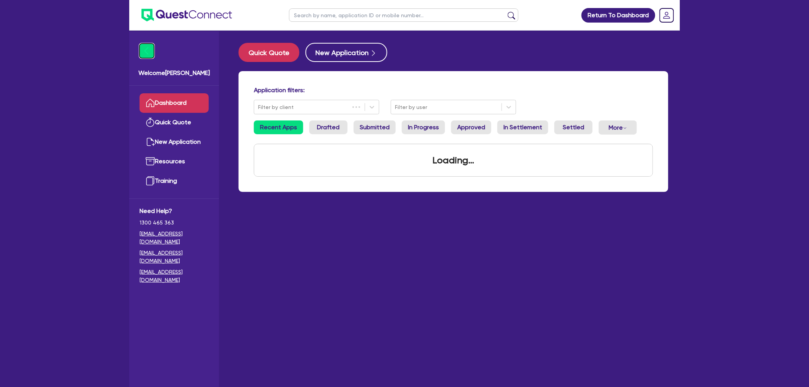
click at [141, 48] on img at bounding box center [147, 51] width 15 height 15
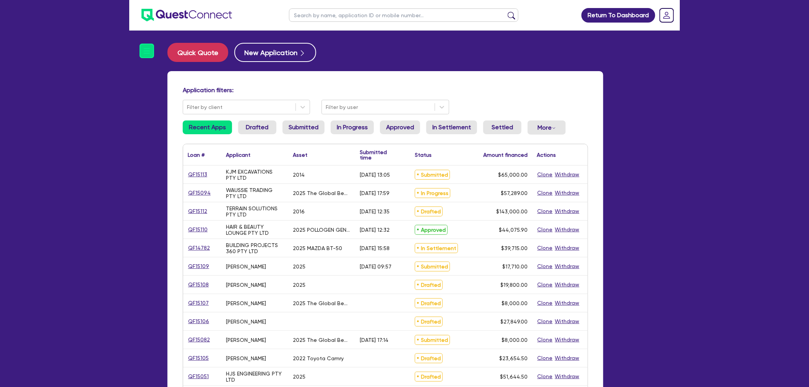
click at [179, 158] on div "Application filters: Filter by client Filter by user Recent Apps Drafted Submit…" at bounding box center [386, 320] width 436 height 499
click at [166, 167] on div "Application filters: Filter by client Filter by user Recent Apps Drafted Submit…" at bounding box center [386, 325] width 448 height 508
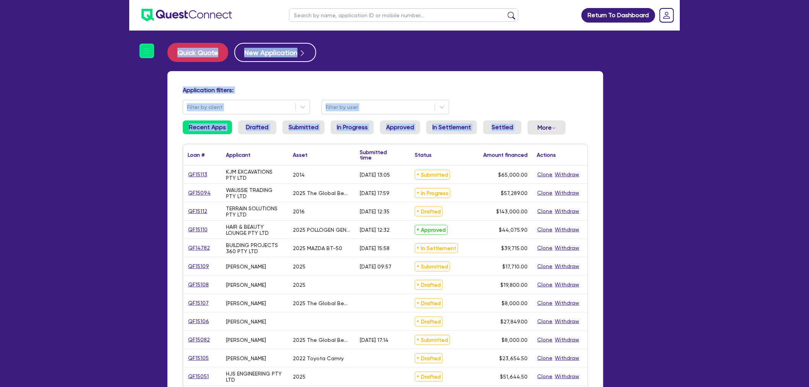
scroll to position [0, 50]
drag, startPoint x: 158, startPoint y: 309, endPoint x: 152, endPoint y: 309, distance: 5.8
click at [154, 309] on div "Welcome Harry Dashboard Quick Quote New Application Ref Company Ref Salesperson…" at bounding box center [404, 308] width 551 height 617
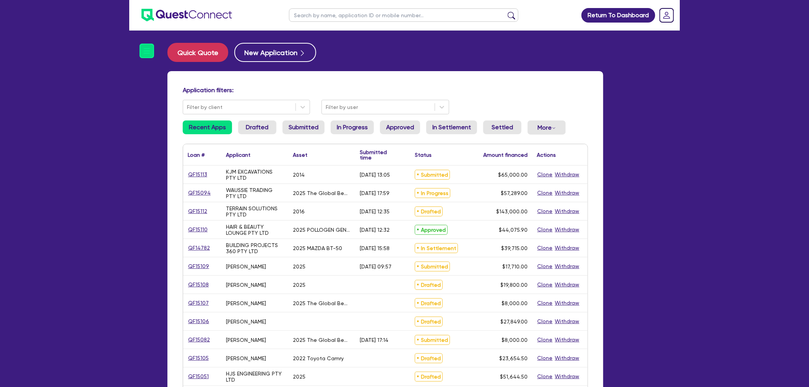
click at [148, 314] on div "Welcome Harry Dashboard Quick Quote New Application Ref Company Ref Salesperson…" at bounding box center [142, 209] width 27 height 356
